Goal: Go to known website: Access a specific website the user already knows

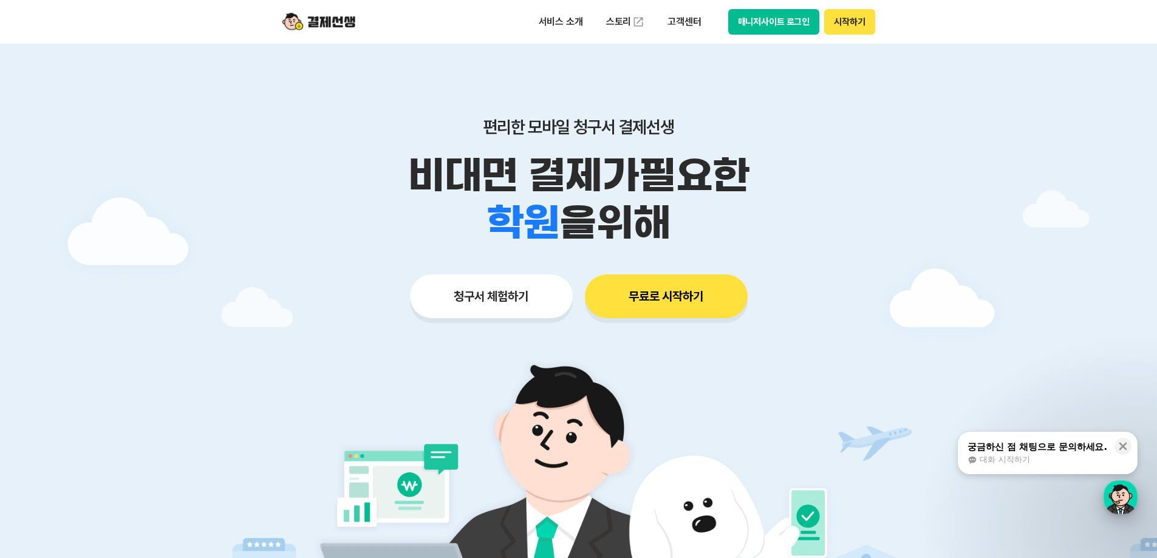
click at [1135, 488] on div "button" at bounding box center [1121, 498] width 34 height 34
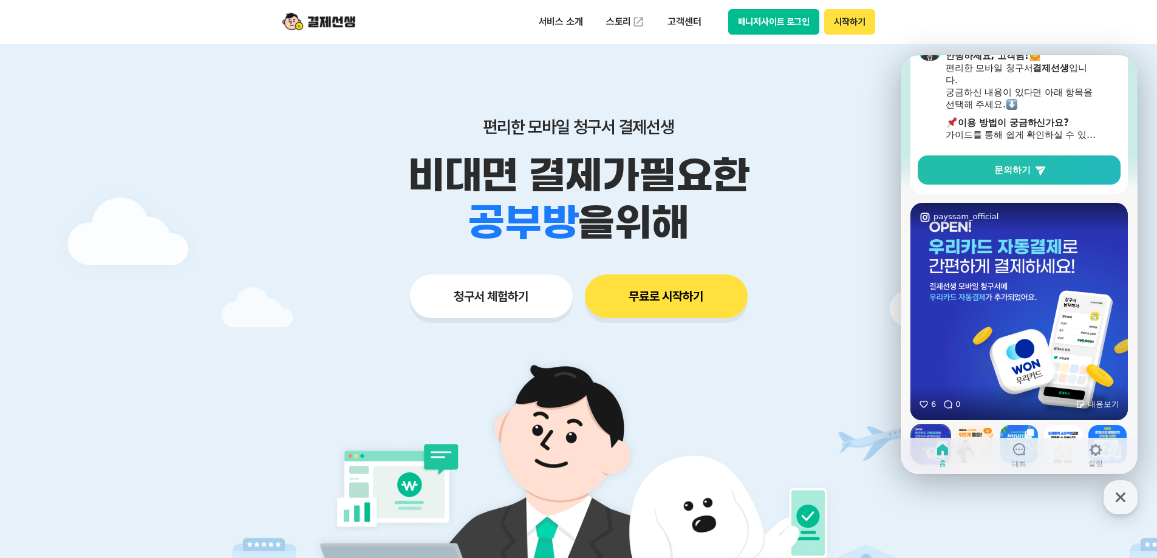
scroll to position [208, 0]
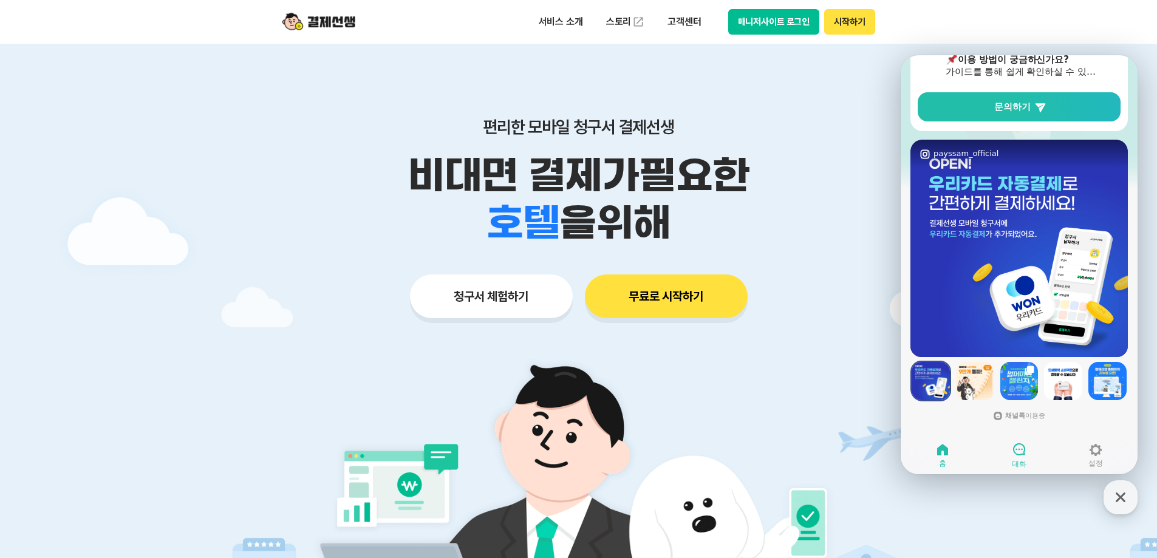
click at [1018, 450] on icon at bounding box center [1019, 449] width 15 height 15
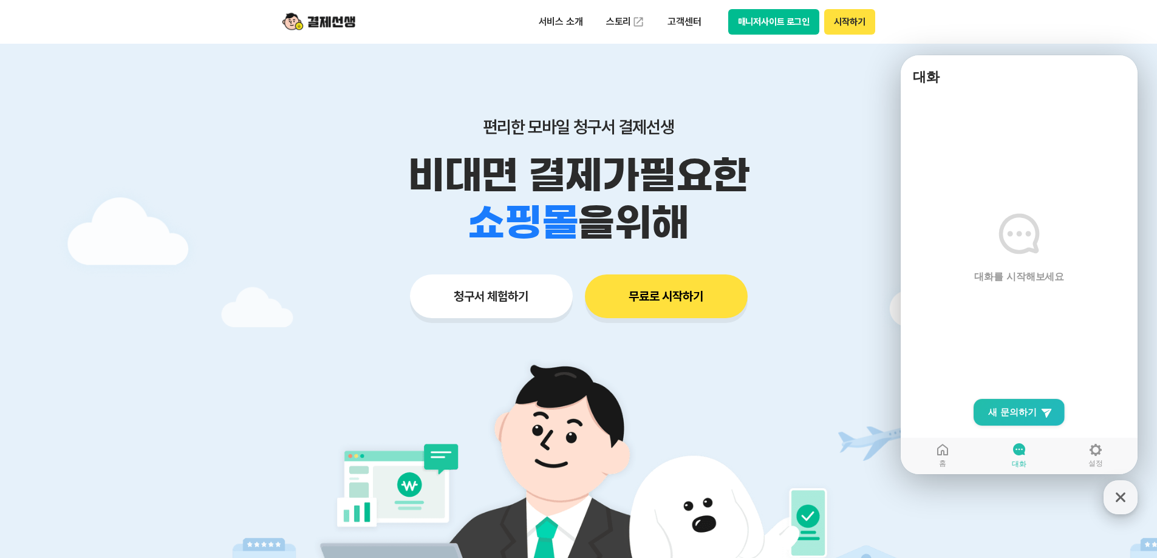
click at [1121, 496] on icon "button" at bounding box center [1121, 498] width 10 height 10
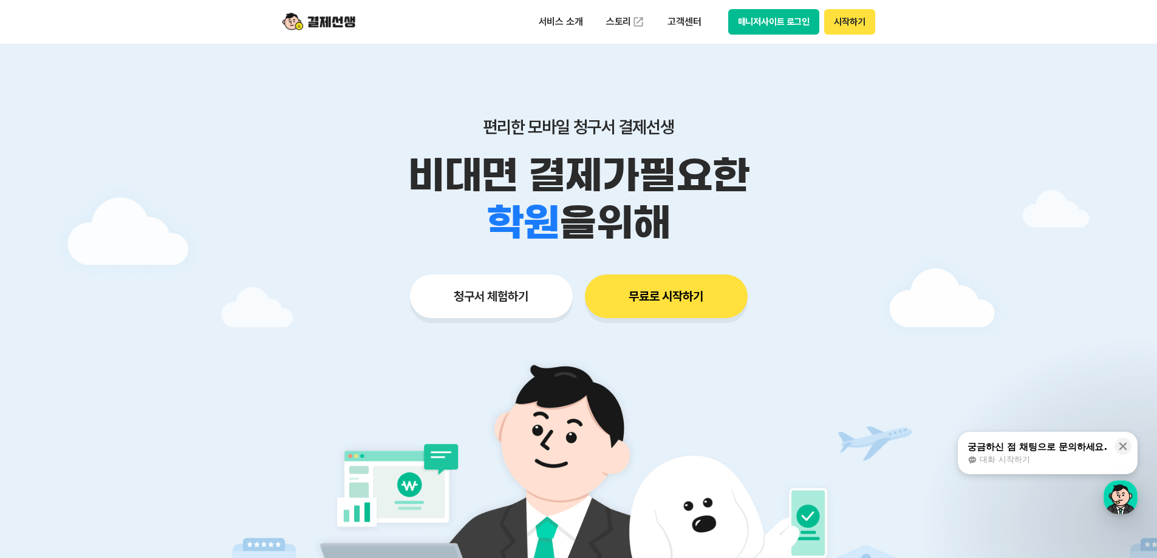
click at [789, 24] on button "매니저사이트 로그인" at bounding box center [774, 22] width 92 height 26
